Goal: Task Accomplishment & Management: Use online tool/utility

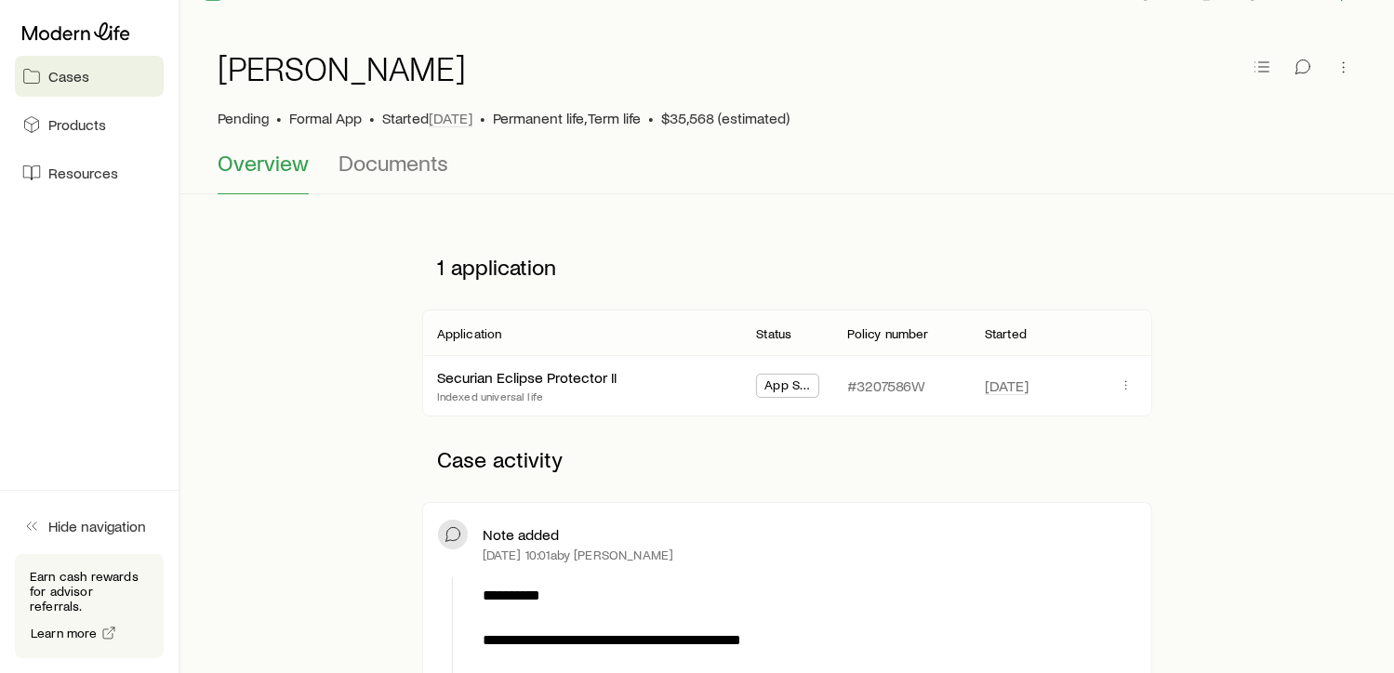
scroll to position [22, 0]
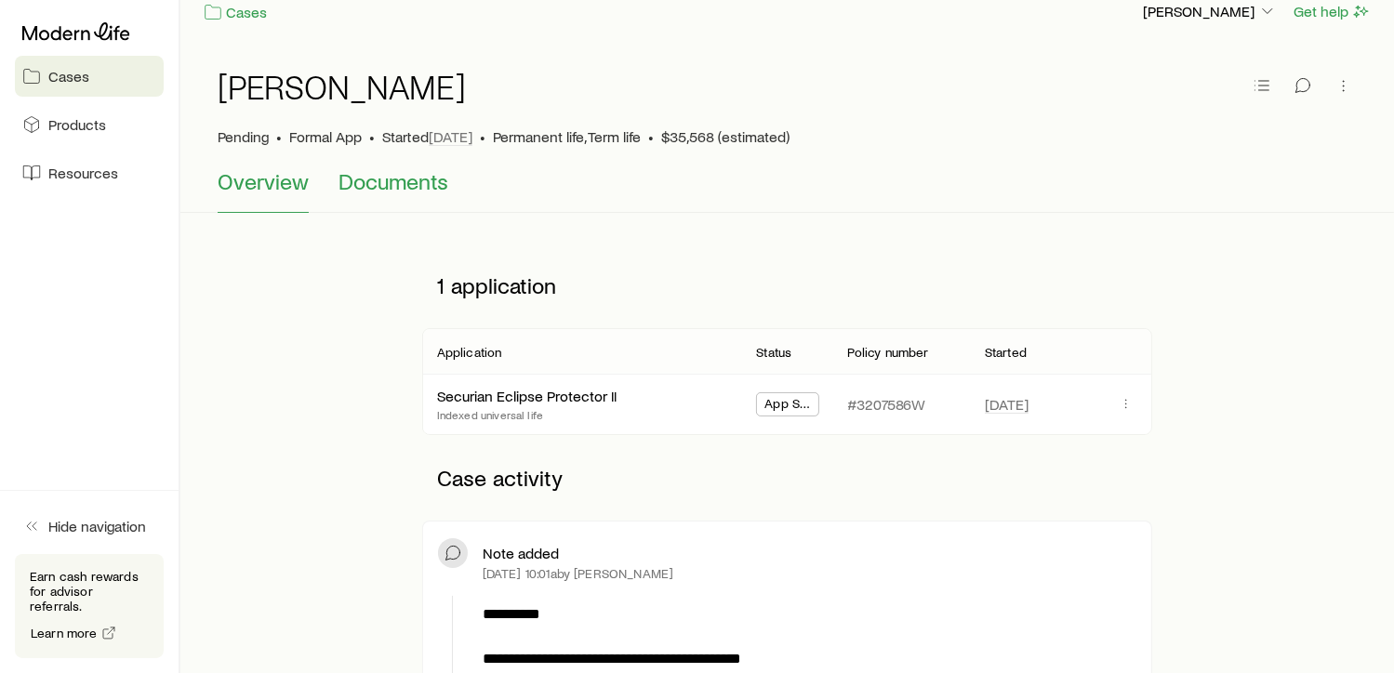
click at [409, 189] on span "Documents" at bounding box center [393, 181] width 110 height 26
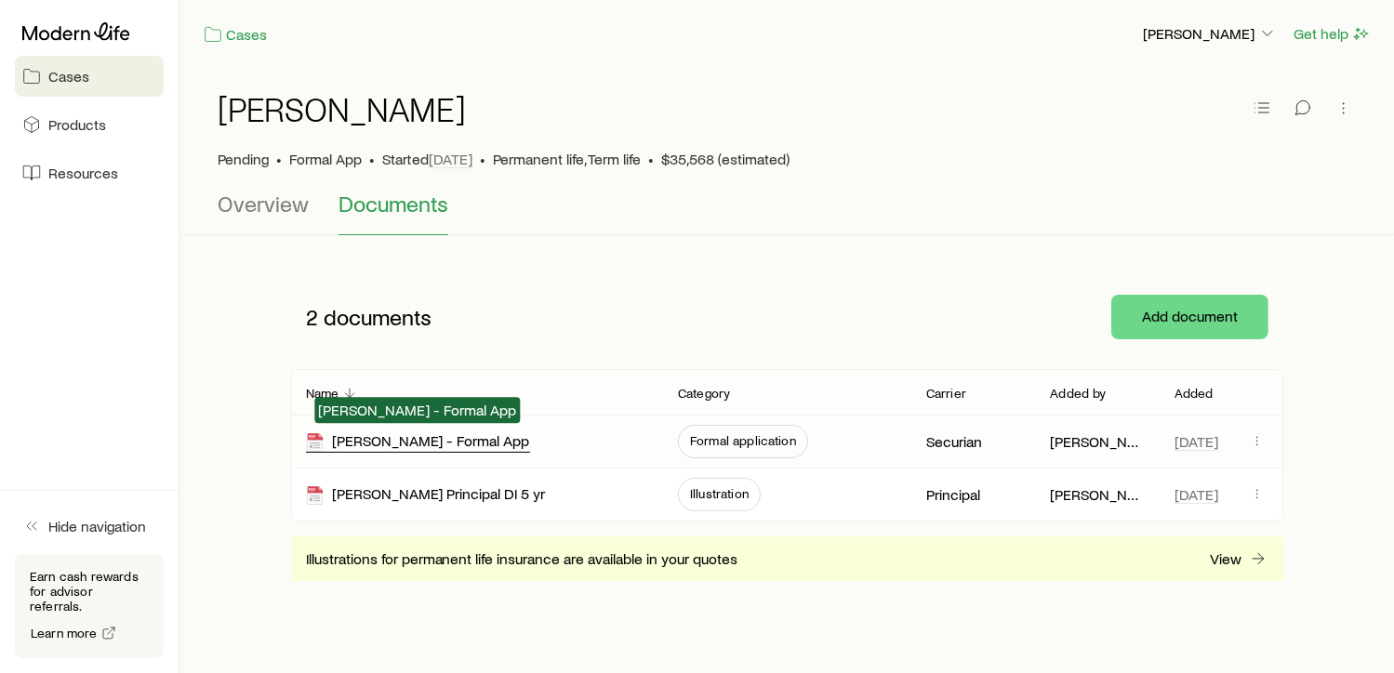
click at [470, 431] on div "[PERSON_NAME] - Formal App" at bounding box center [418, 441] width 224 height 21
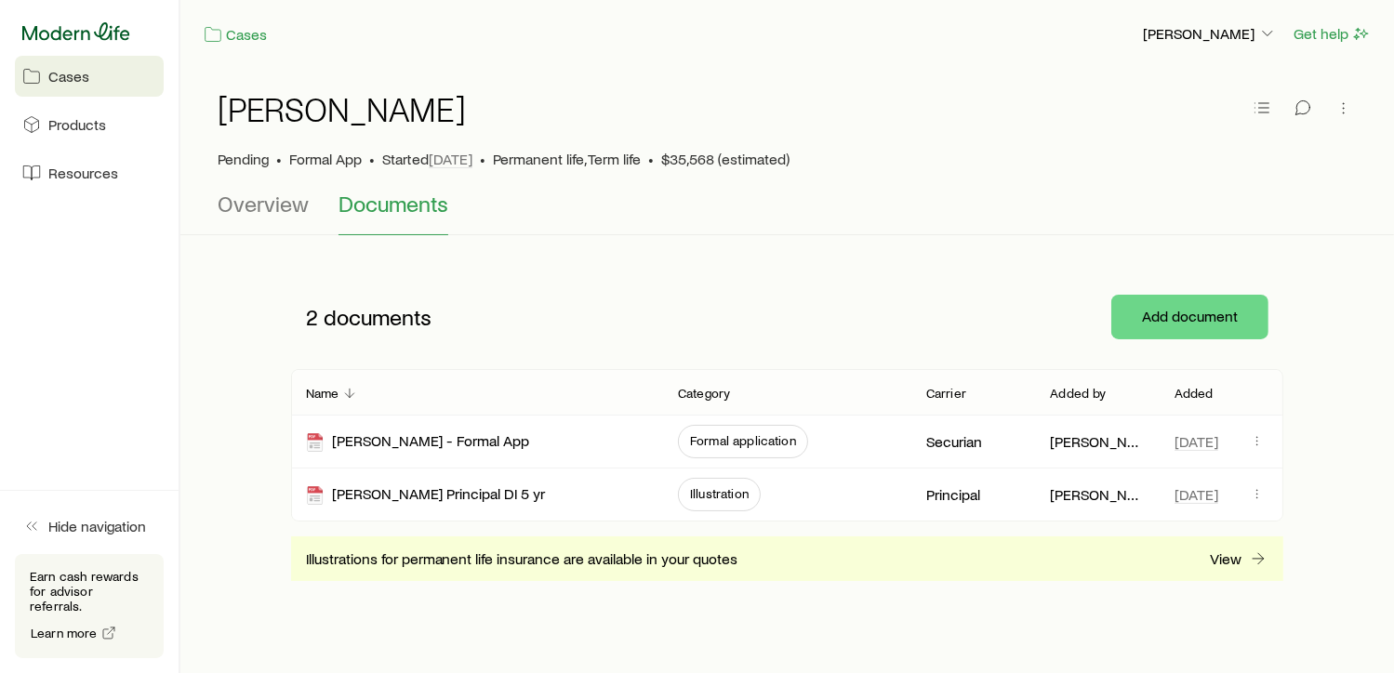
click at [86, 25] on icon at bounding box center [76, 31] width 108 height 19
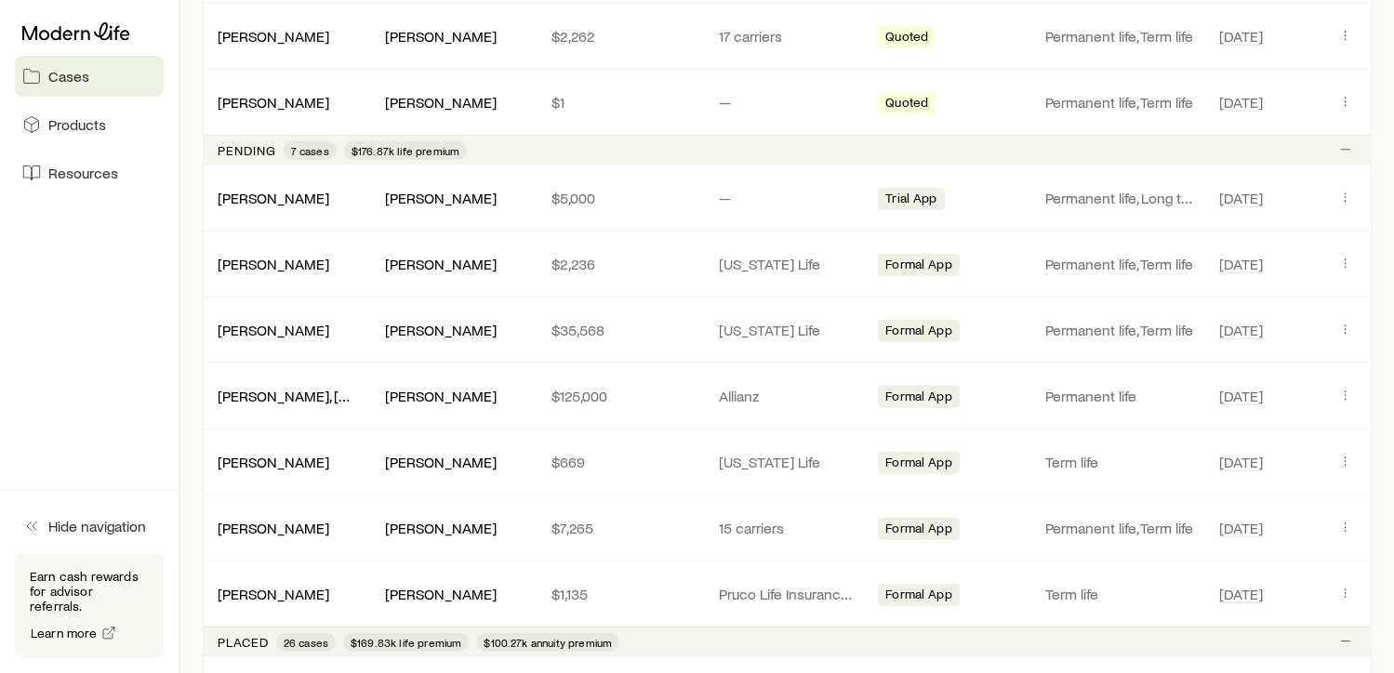
scroll to position [1111, 0]
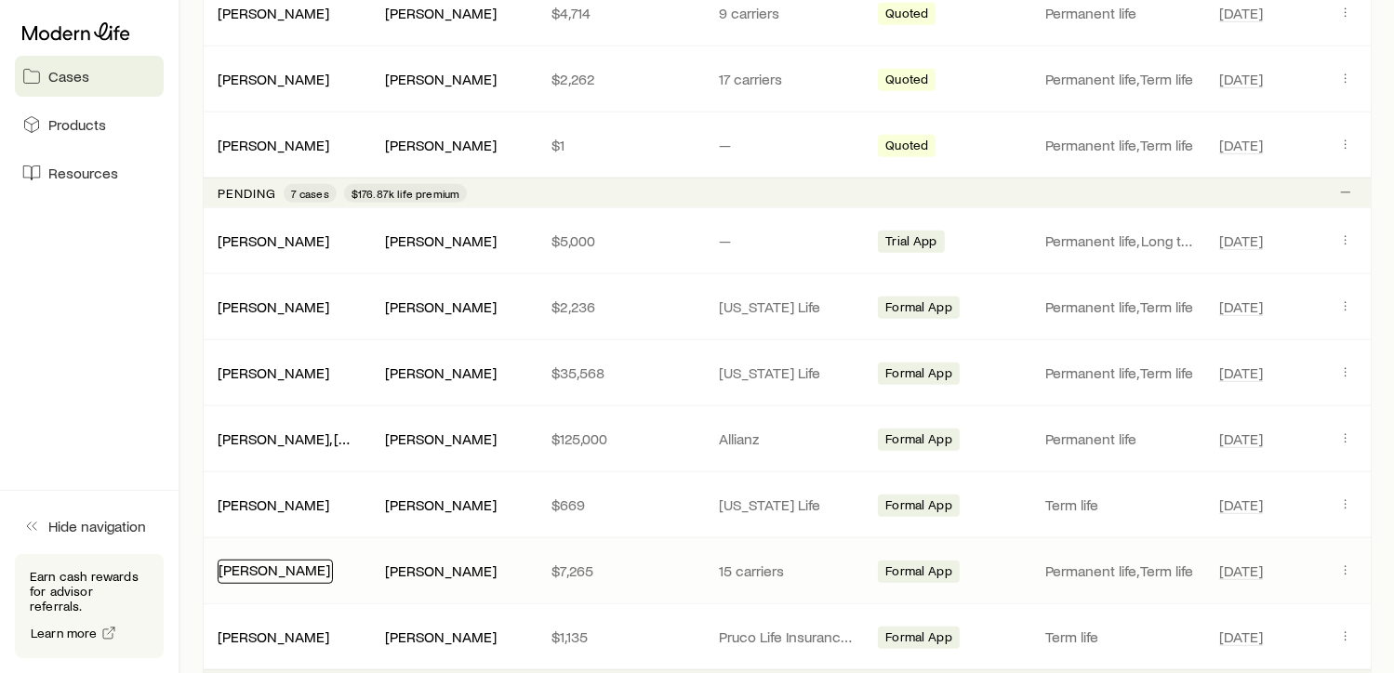
click at [256, 561] on link "[PERSON_NAME]" at bounding box center [274, 570] width 112 height 18
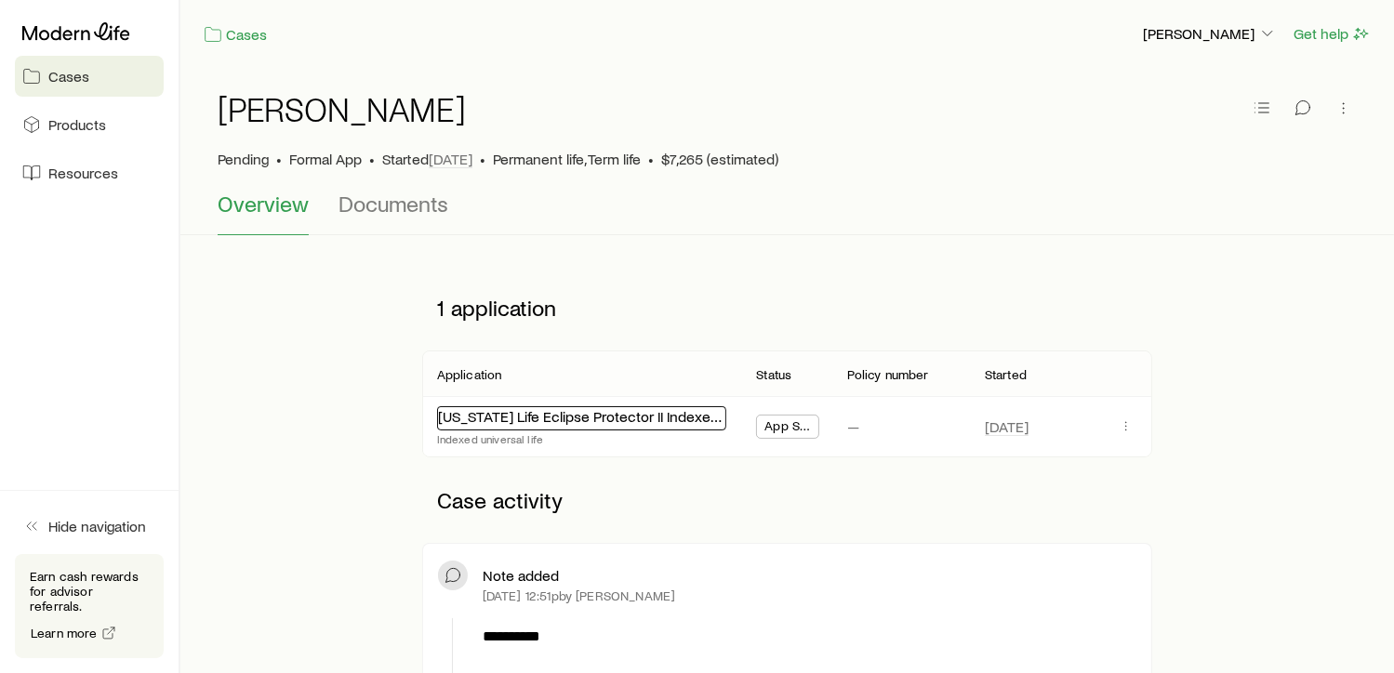
click at [667, 420] on link "[US_STATE] Life Eclipse Protector II Indexed Universal Life" at bounding box center [622, 416] width 369 height 18
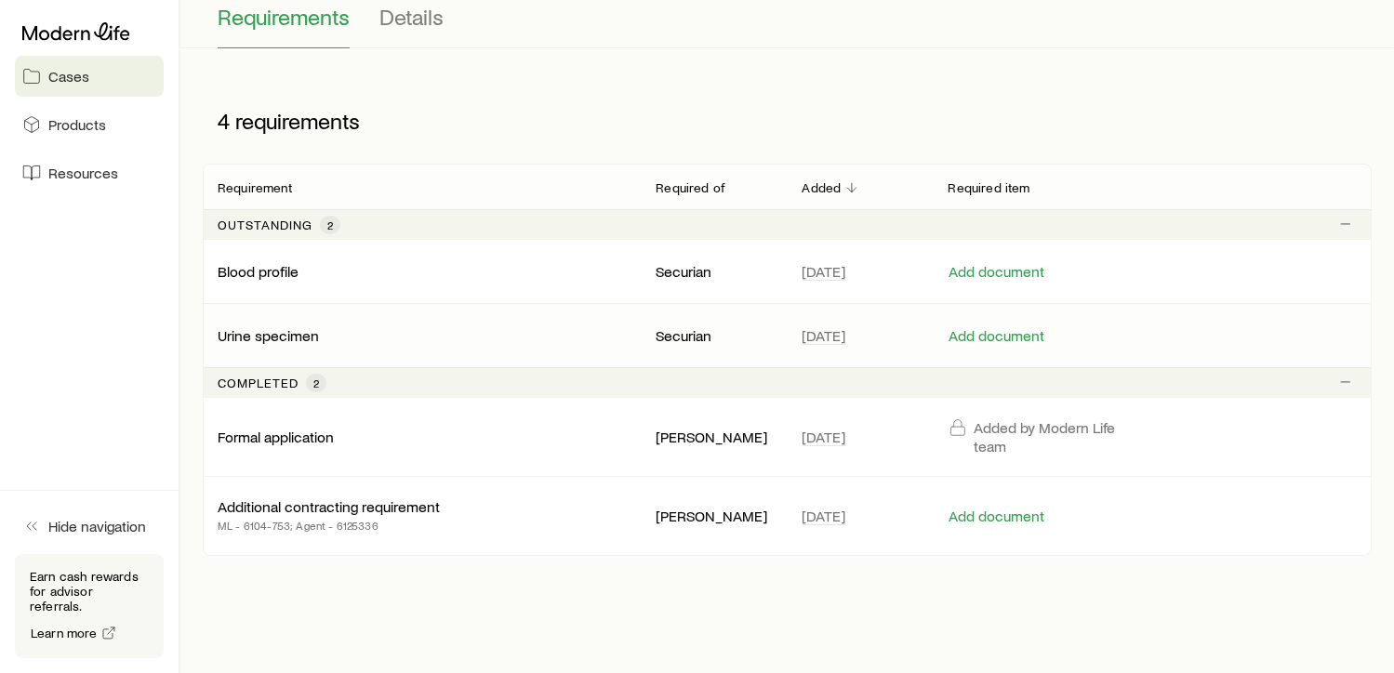
scroll to position [208, 0]
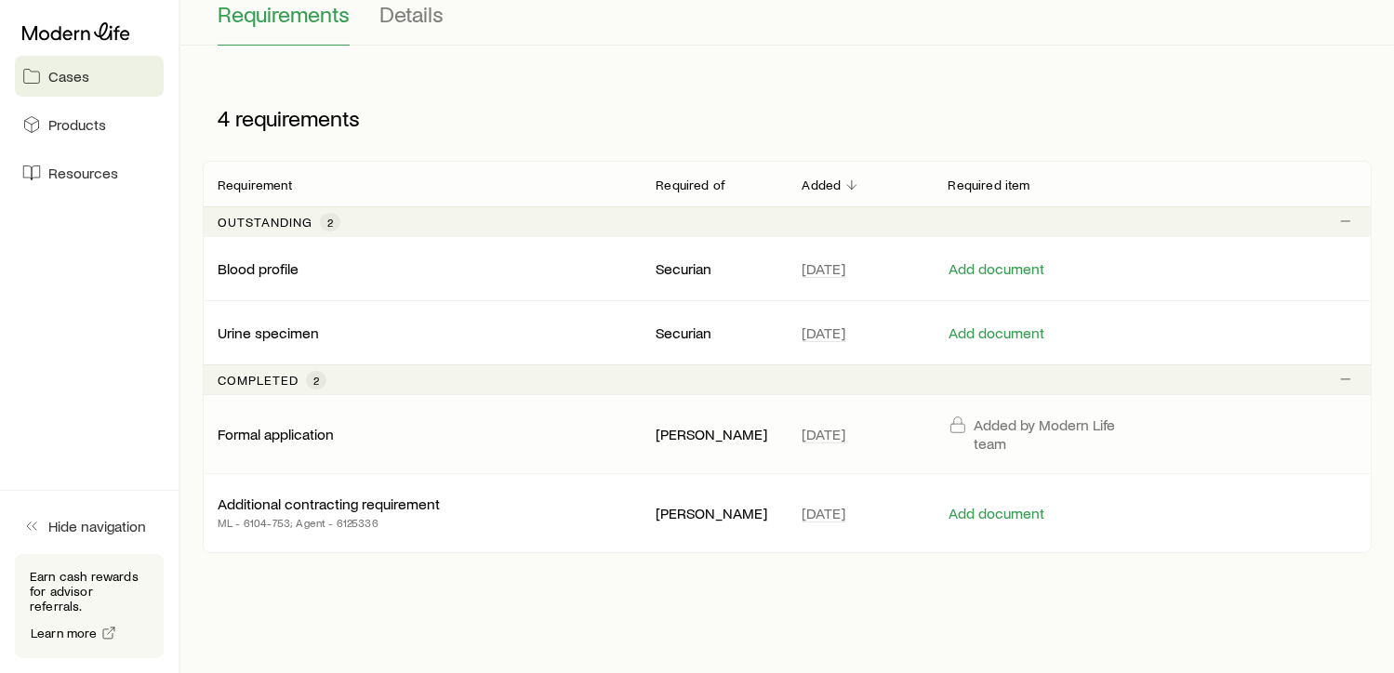
click at [320, 431] on p "Formal application" at bounding box center [276, 434] width 116 height 19
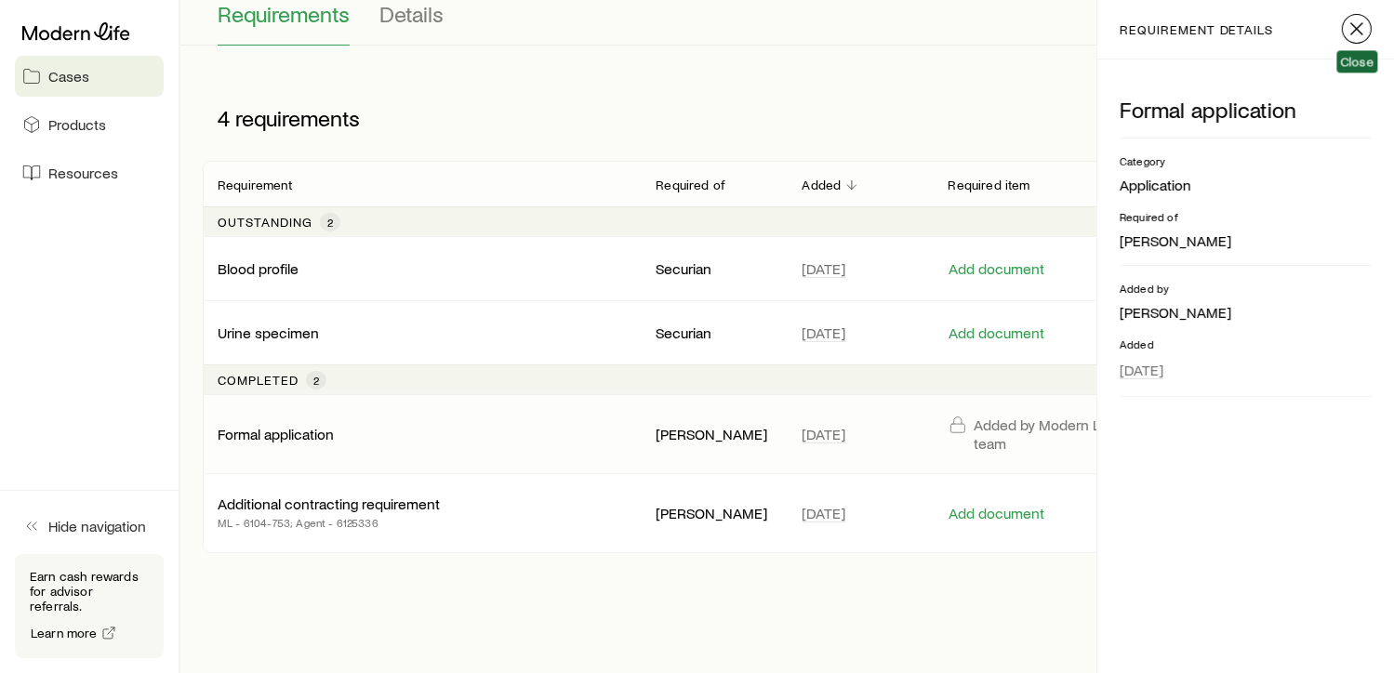
click at [1355, 26] on line "button" at bounding box center [1356, 28] width 11 height 11
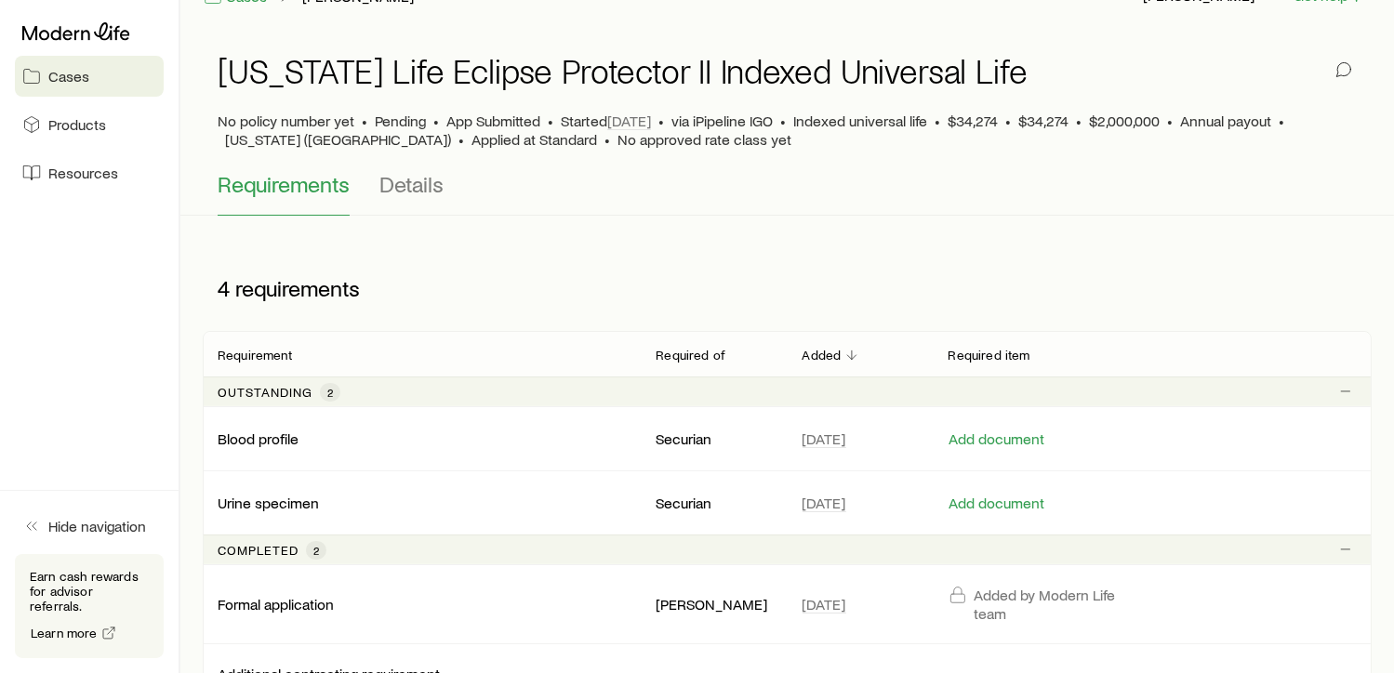
scroll to position [0, 0]
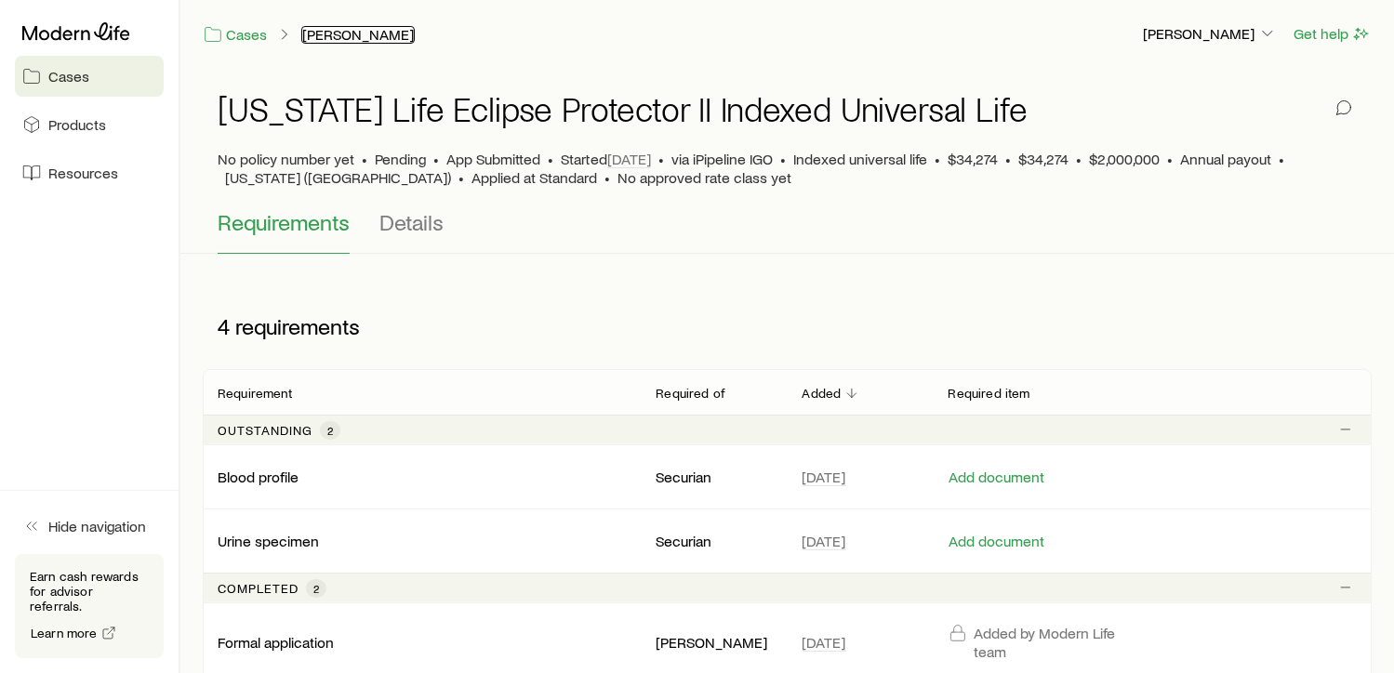
click at [339, 36] on link "[PERSON_NAME]" at bounding box center [357, 35] width 113 height 18
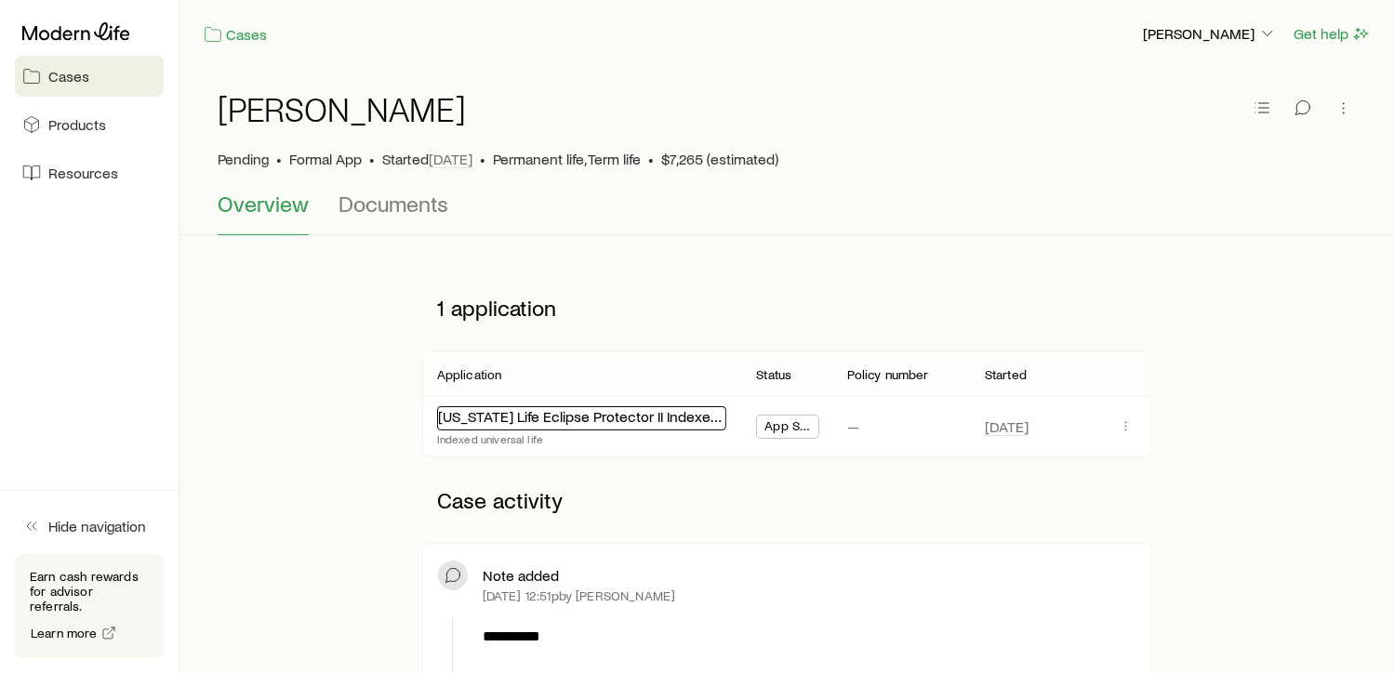
click at [639, 421] on link "[US_STATE] Life Eclipse Protector II Indexed Universal Life" at bounding box center [622, 416] width 369 height 18
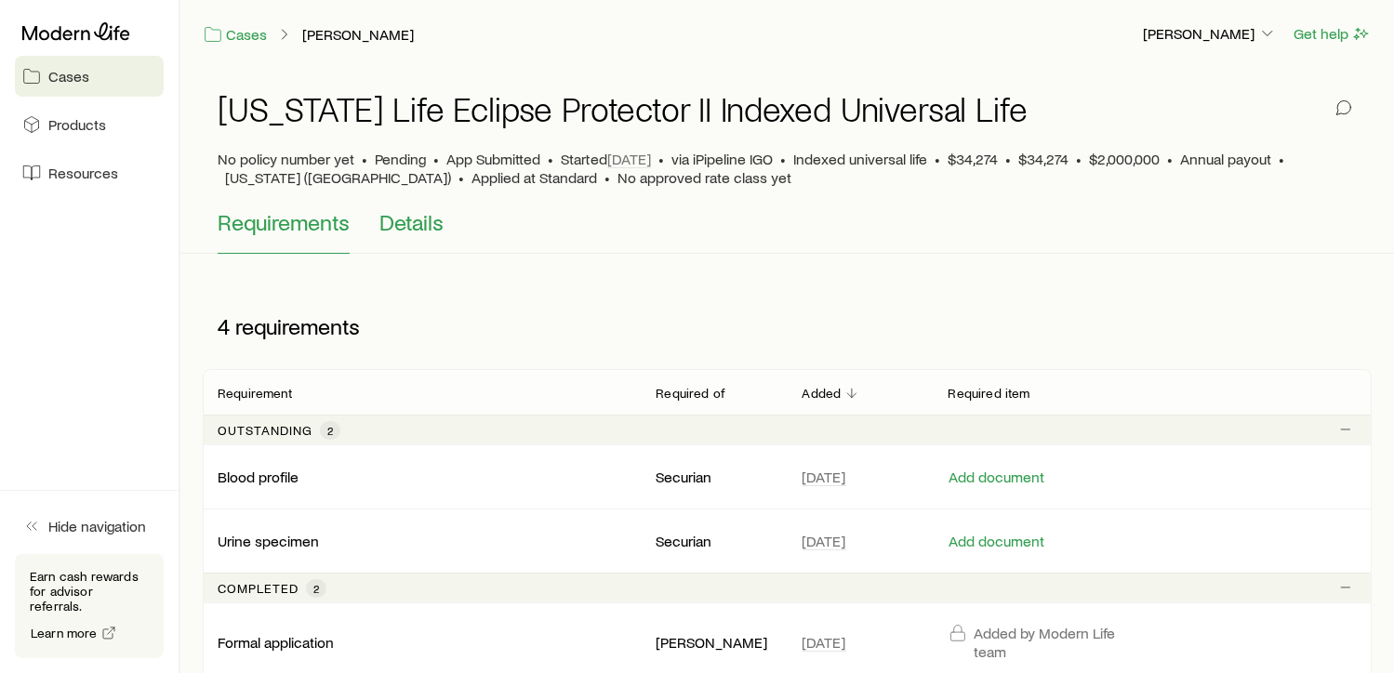
click at [430, 226] on span "Details" at bounding box center [411, 222] width 64 height 26
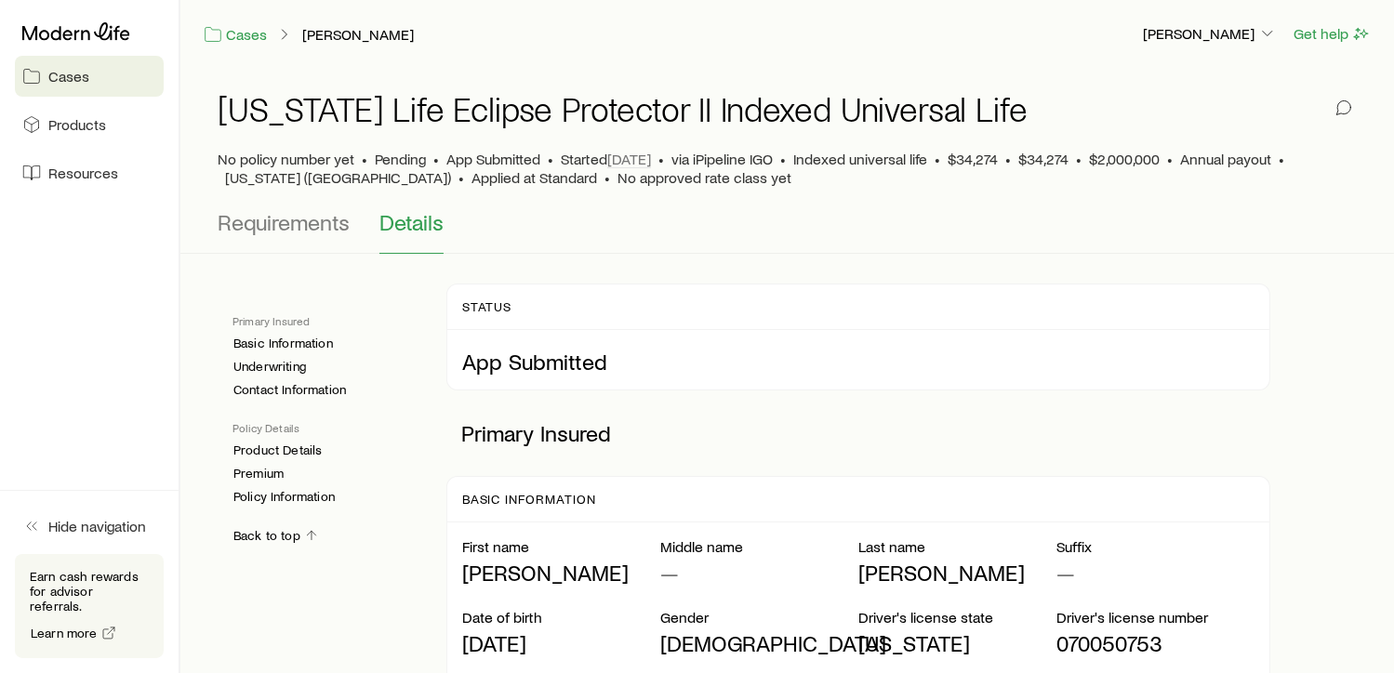
click at [76, 77] on span "Cases" at bounding box center [68, 76] width 41 height 19
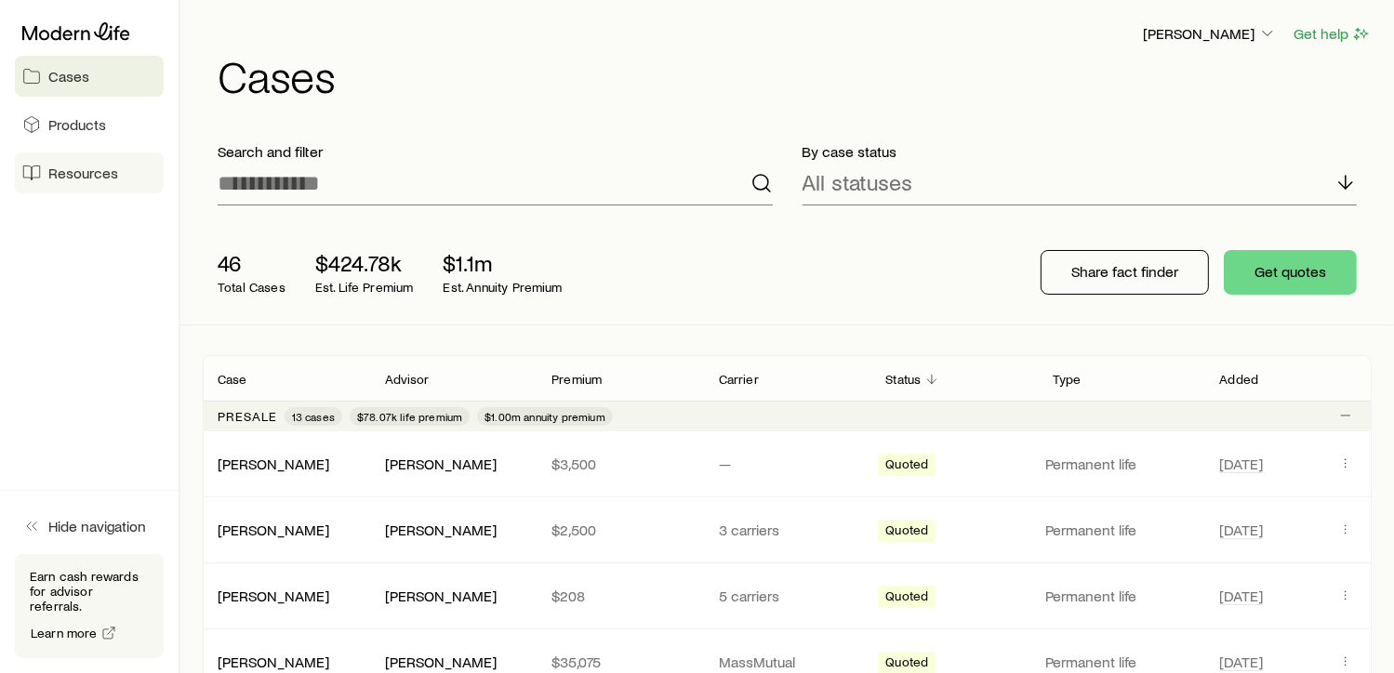
click at [78, 167] on span "Resources" at bounding box center [83, 173] width 70 height 19
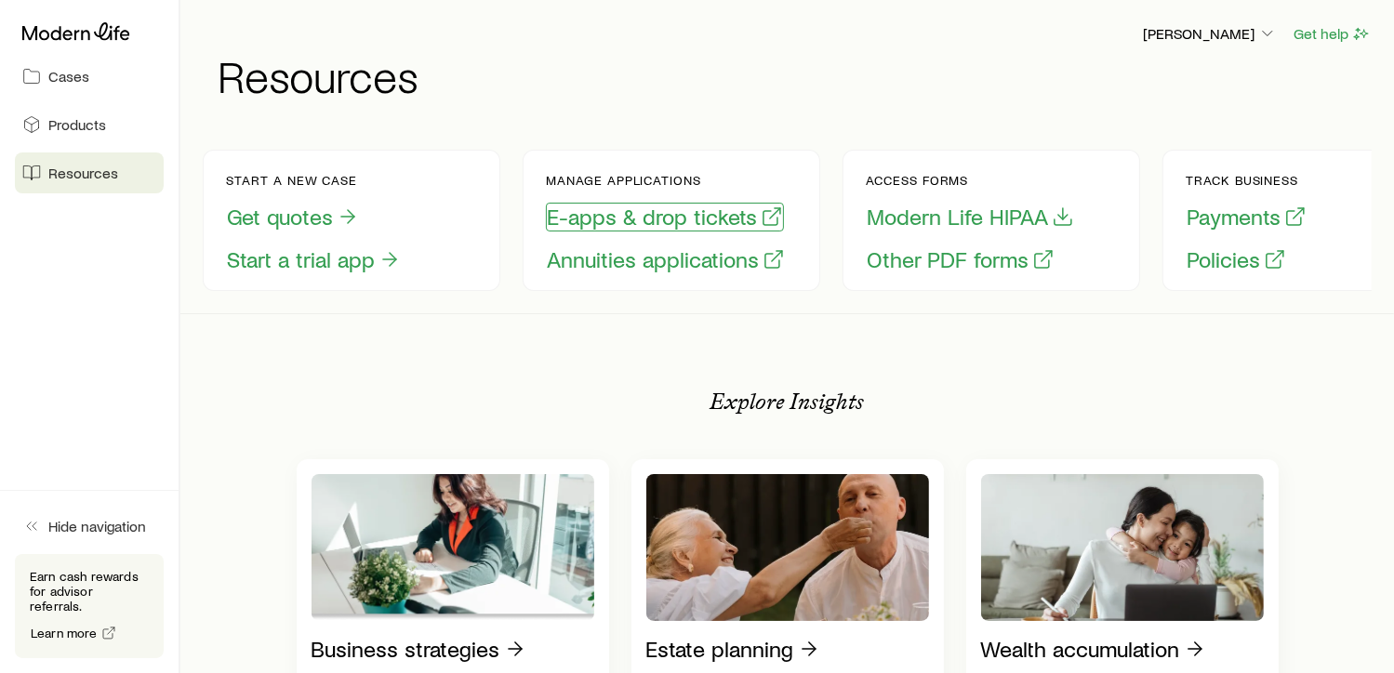
click at [618, 220] on button "E-apps & drop tickets" at bounding box center [665, 217] width 238 height 29
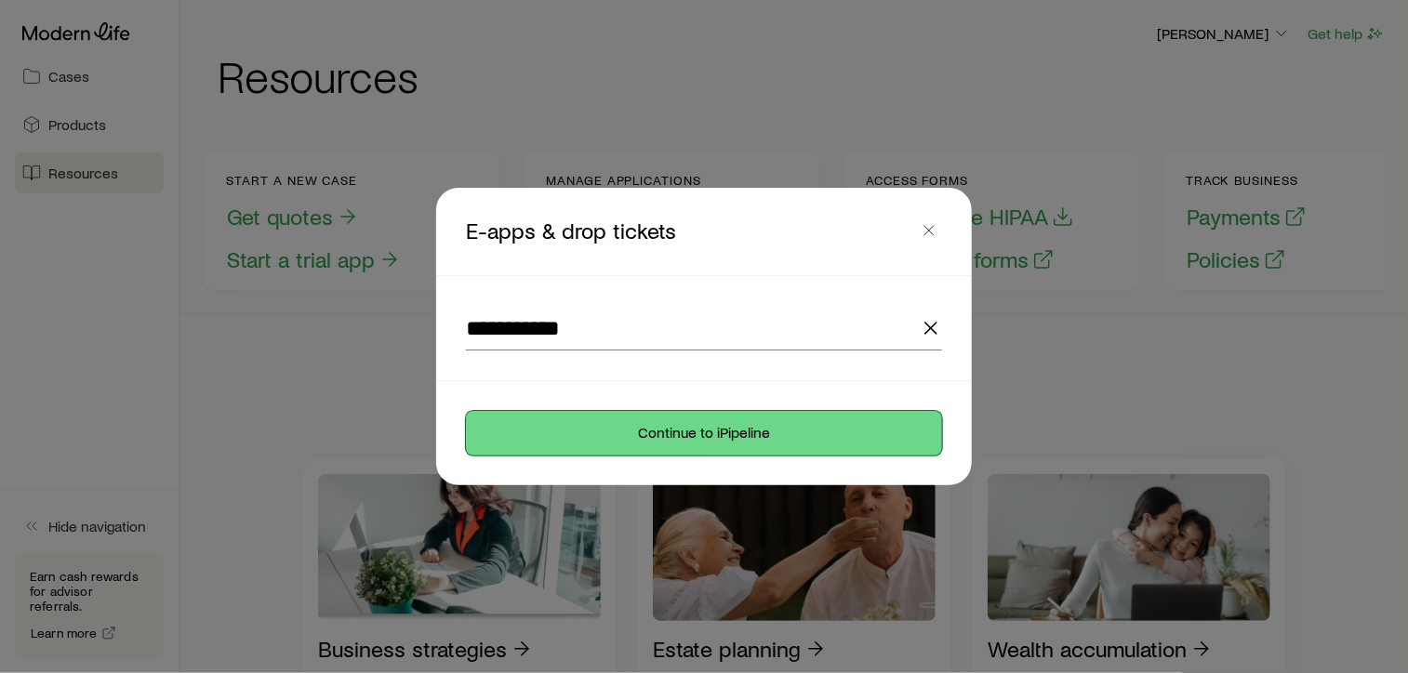
click at [700, 430] on button "Continue to iPipeline" at bounding box center [704, 433] width 476 height 45
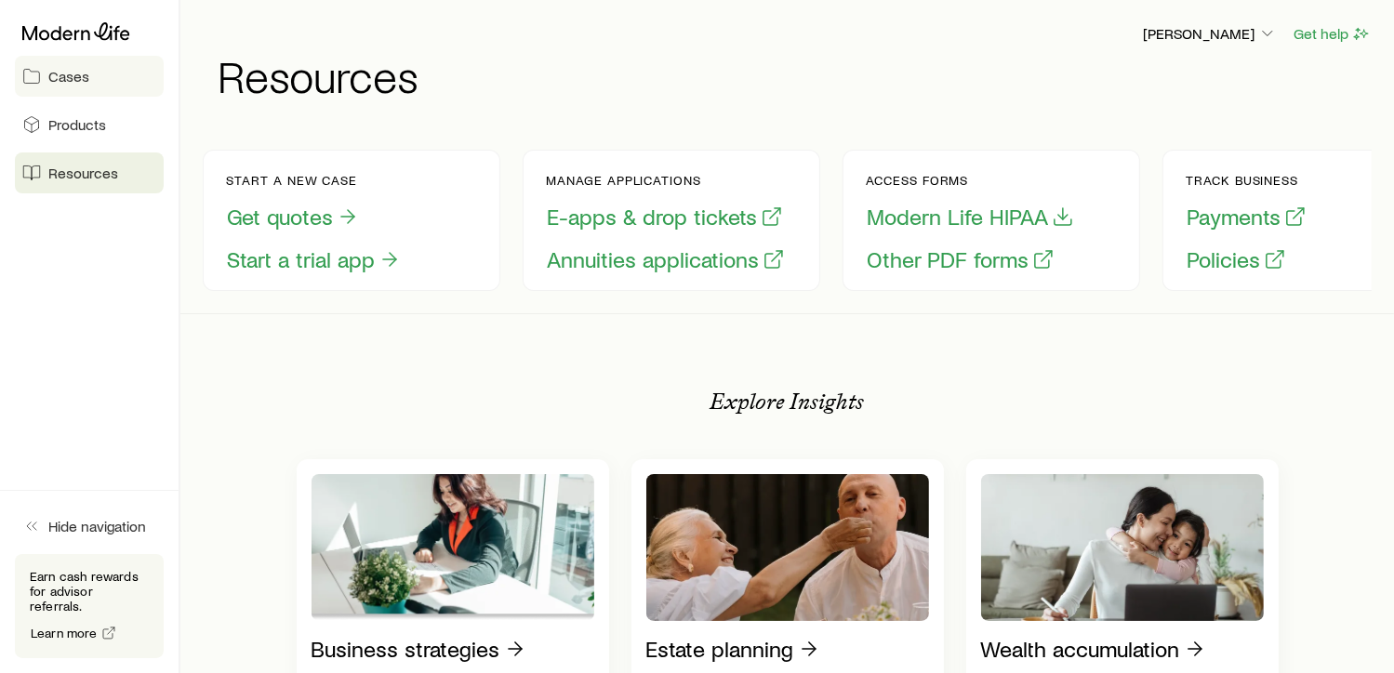
click at [77, 70] on span "Cases" at bounding box center [68, 76] width 41 height 19
